Goal: Navigation & Orientation: Go to known website

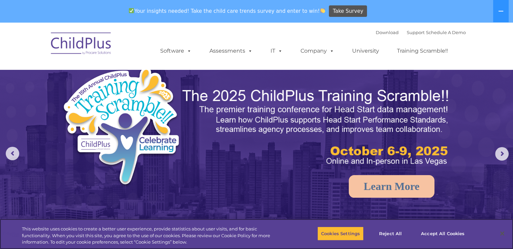
select select "MEDIUM"
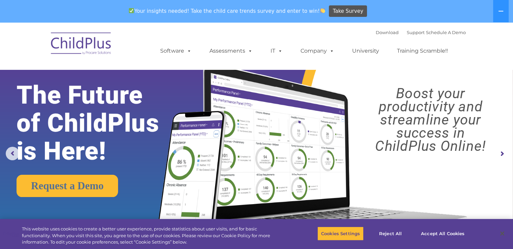
click at [81, 34] on img at bounding box center [81, 45] width 67 height 34
click at [84, 50] on img at bounding box center [81, 45] width 67 height 34
click at [90, 40] on img at bounding box center [81, 45] width 67 height 34
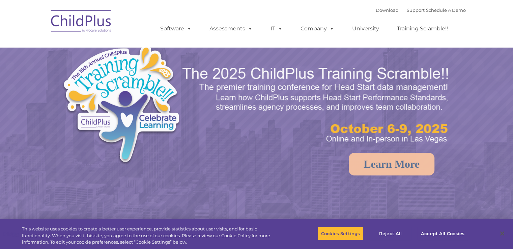
select select "MEDIUM"
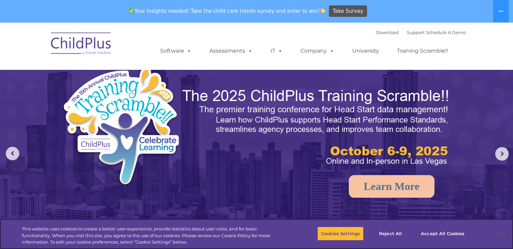
click at [462, 222] on div "Cookies Settings Reject All Accept All Cookies" at bounding box center [394, 234] width 155 height 24
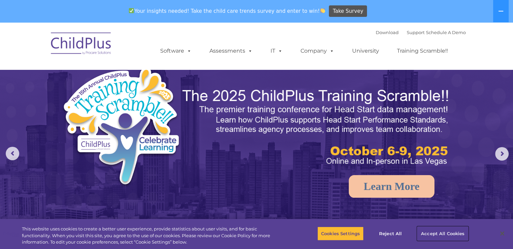
click at [444, 235] on button "Accept All Cookies" at bounding box center [442, 233] width 51 height 14
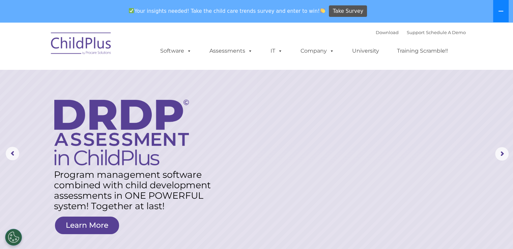
click at [501, 16] on button at bounding box center [501, 11] width 16 height 22
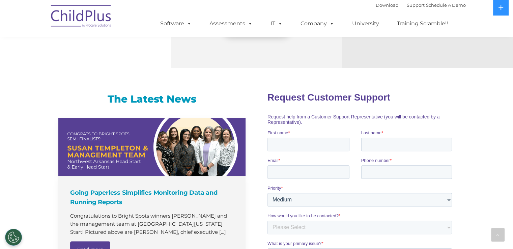
scroll to position [383, 0]
